Goal: Transaction & Acquisition: Purchase product/service

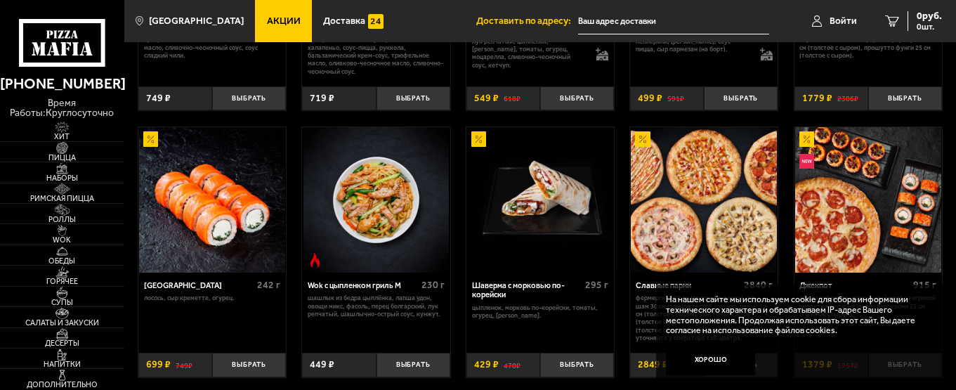
scroll to position [481, 0]
drag, startPoint x: 956, startPoint y: 77, endPoint x: 959, endPoint y: 108, distance: 31.7
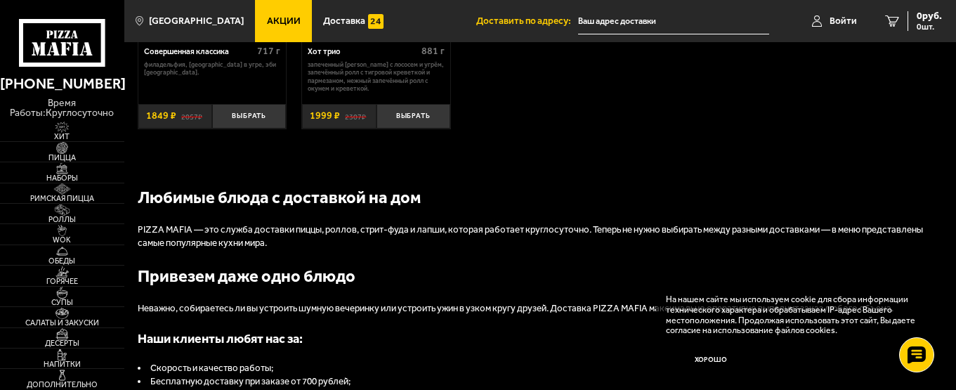
scroll to position [1009, 0]
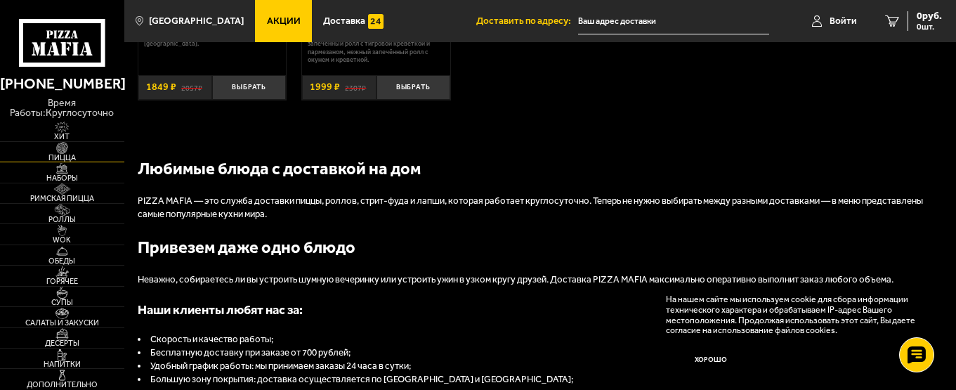
click at [60, 160] on span "Пицца" at bounding box center [62, 158] width 124 height 8
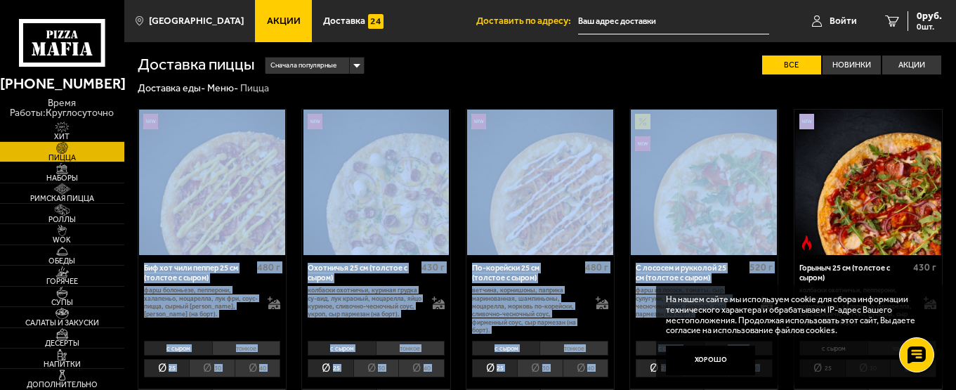
drag, startPoint x: 955, startPoint y: 86, endPoint x: 959, endPoint y: 121, distance: 34.6
click at [939, 88] on div "Доставка еды - Меню - Пицца" at bounding box center [540, 88] width 805 height 13
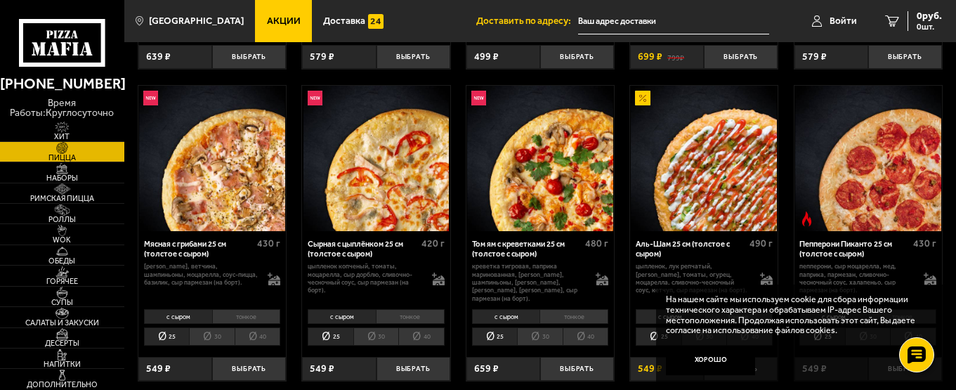
scroll to position [337, 0]
